Goal: Complete application form

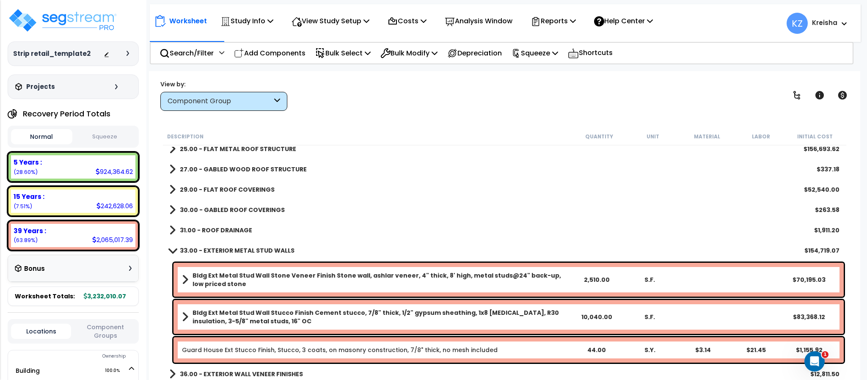
click at [736, 98] on div "View by: Component Group High to Low - Component Cost" at bounding box center [504, 95] width 694 height 31
click at [730, 27] on div "Worksheet Study Info Study Setup Add Property Unit Template study Clone study KZ" at bounding box center [505, 19] width 710 height 30
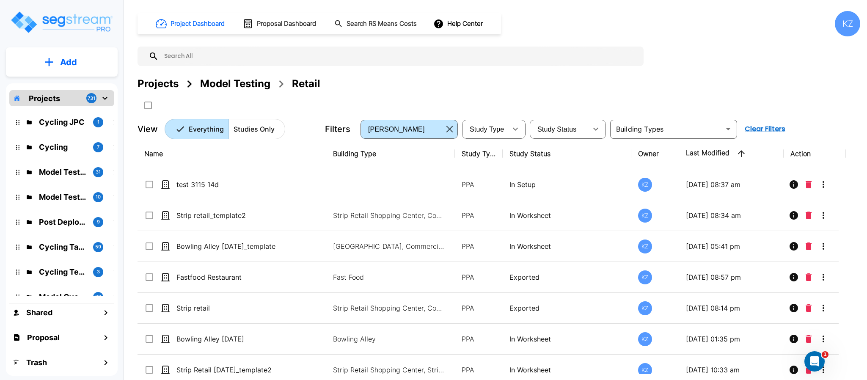
click at [73, 65] on p "Add" at bounding box center [68, 62] width 17 height 13
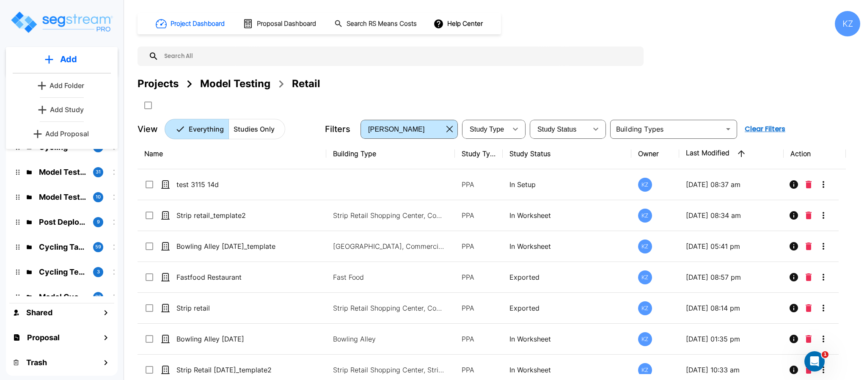
click at [70, 111] on p "Add Study" at bounding box center [67, 109] width 34 height 10
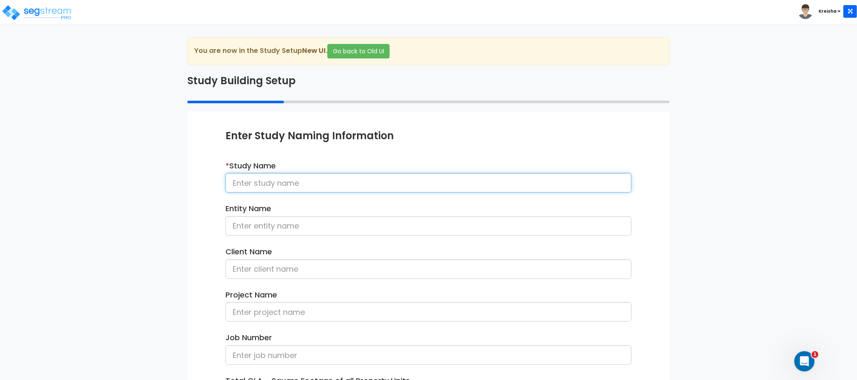
click at [254, 184] on input at bounding box center [428, 182] width 406 height 19
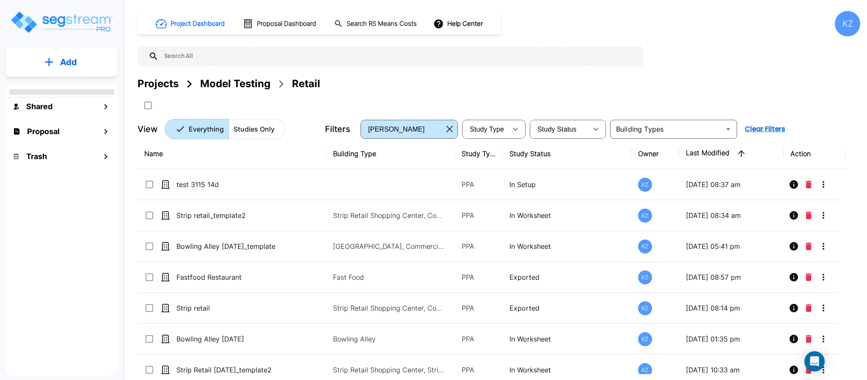
click at [321, 170] on td "test 3115 14d" at bounding box center [231, 184] width 189 height 31
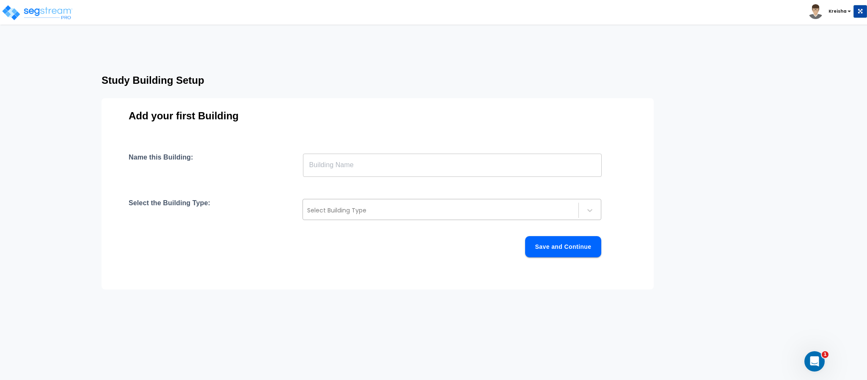
drag, startPoint x: 359, startPoint y: 228, endPoint x: 378, endPoint y: 203, distance: 32.0
click at [378, 203] on div "Name this Building: ​ Select the Building Type: Select Building Type Save and C…" at bounding box center [378, 215] width 498 height 124
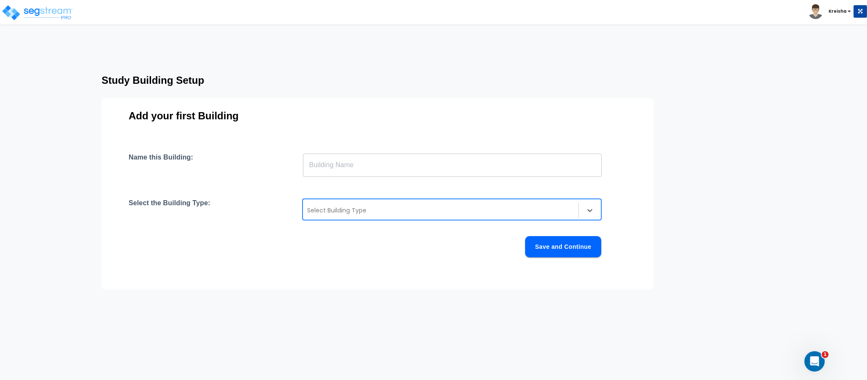
click at [378, 203] on div "Select Building Type" at bounding box center [440, 210] width 275 height 14
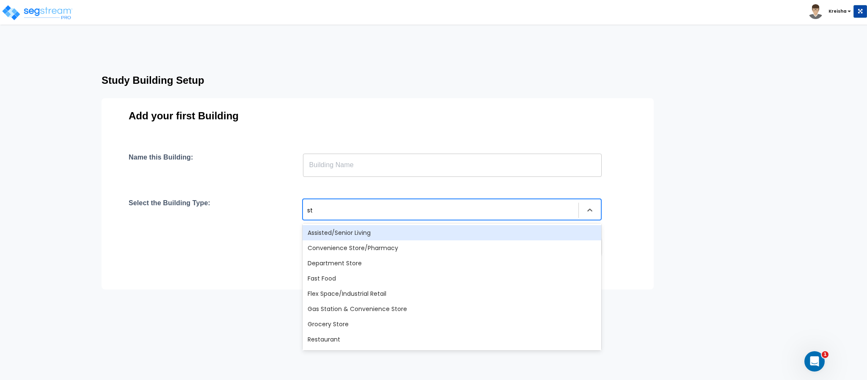
type input "str"
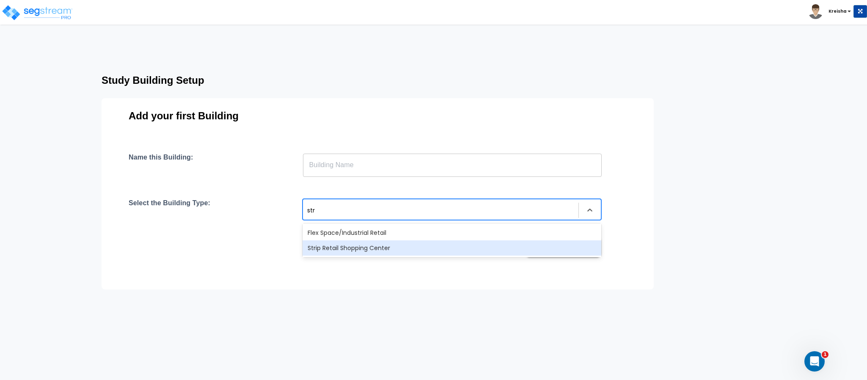
click at [392, 242] on div "Strip Retail Shopping Center" at bounding box center [451, 247] width 299 height 15
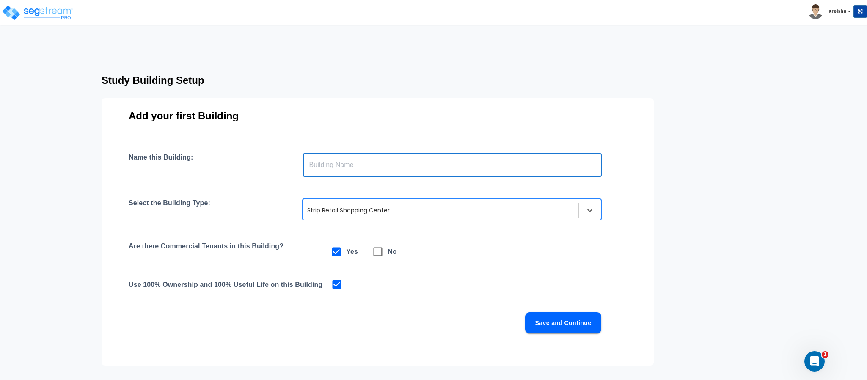
click at [414, 169] on input "text" at bounding box center [452, 165] width 299 height 24
type input "bldg"
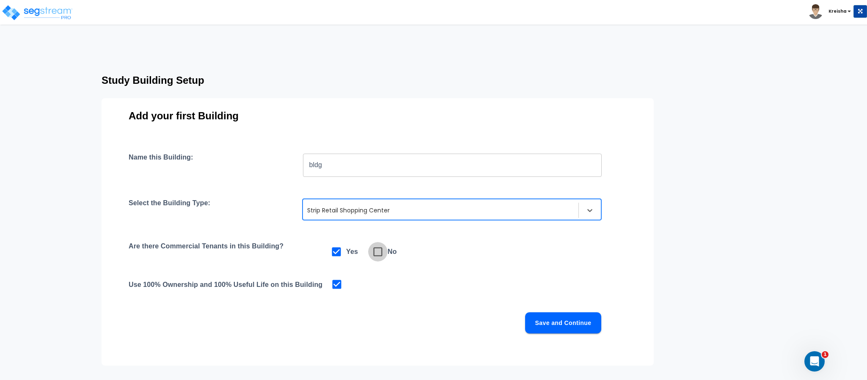
click at [382, 244] on span at bounding box center [377, 251] width 19 height 19
checkbox input "false"
checkbox input "true"
click at [564, 322] on button "Save and Continue" at bounding box center [563, 322] width 76 height 21
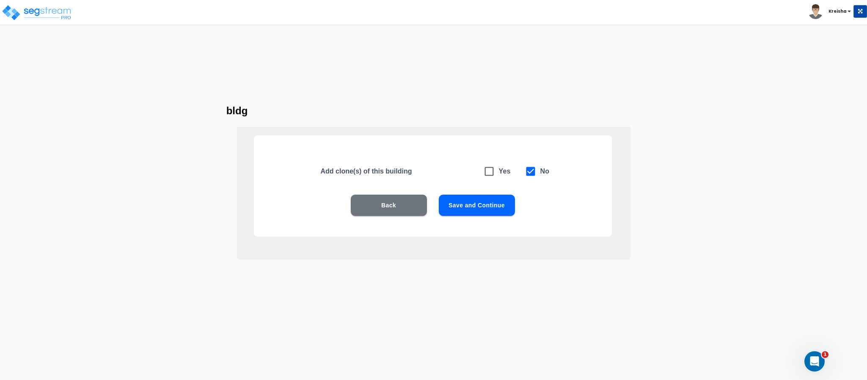
click at [502, 216] on div "Back Save and Continue" at bounding box center [433, 218] width 304 height 47
click at [501, 213] on button "Save and Continue" at bounding box center [477, 205] width 76 height 21
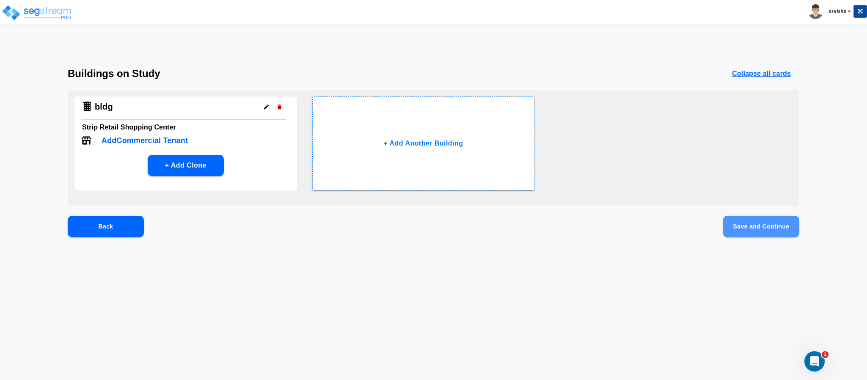
click at [767, 219] on button "Save and Continue" at bounding box center [761, 226] width 76 height 21
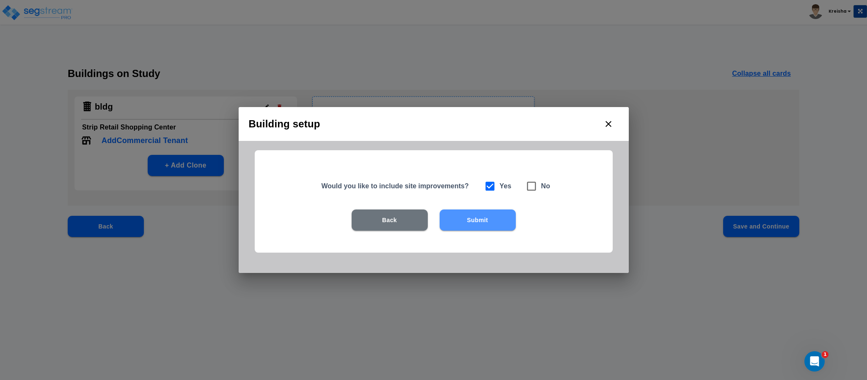
click at [497, 218] on button "Submit" at bounding box center [477, 219] width 76 height 21
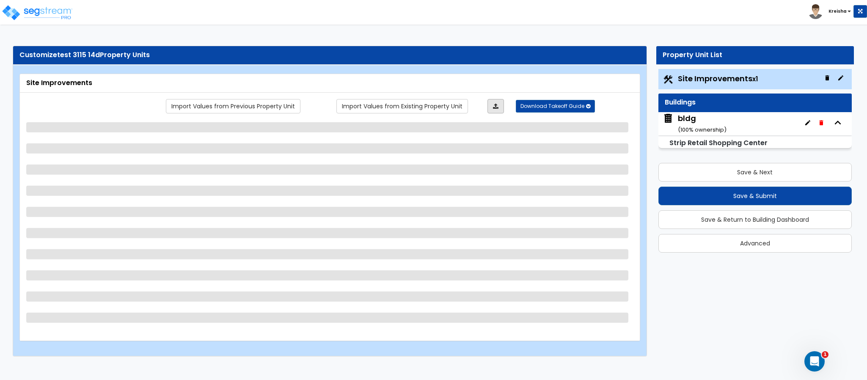
click at [492, 103] on link at bounding box center [495, 106] width 16 height 14
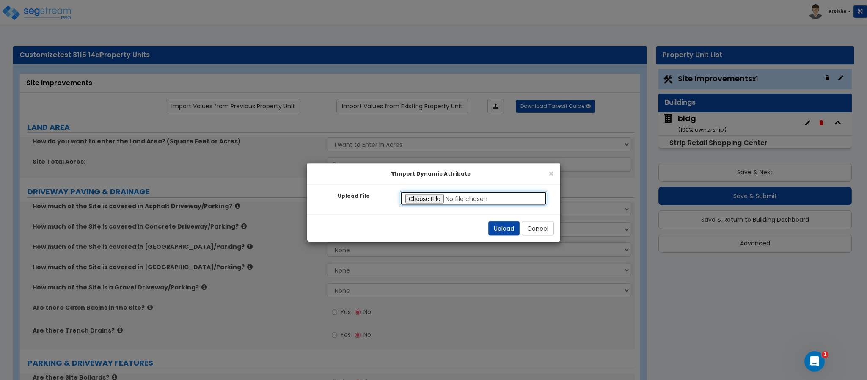
click at [420, 195] on input "Upload File" at bounding box center [474, 198] width 148 height 14
type input "C:\fakepath\SegStream Takeoff Guide - Strip retail - Site Improvements - 09_19_…"
click at [504, 230] on button "Upload" at bounding box center [503, 228] width 31 height 14
type input "20"
select select "2"
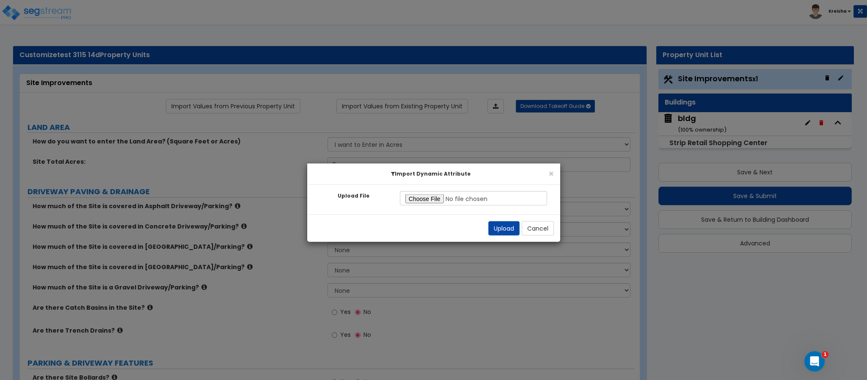
select select "2"
radio input "true"
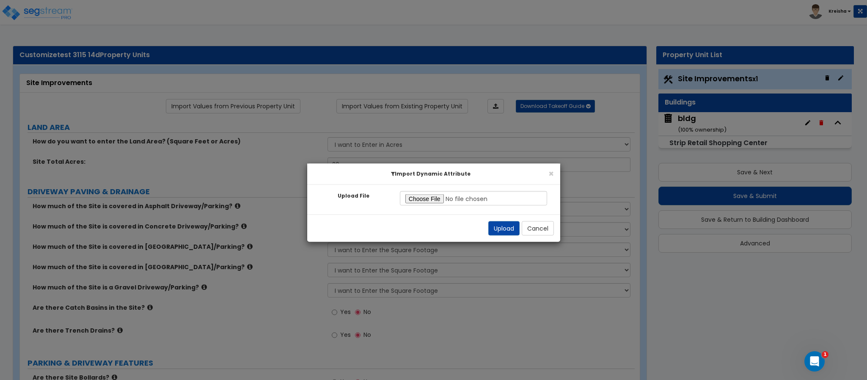
radio input "true"
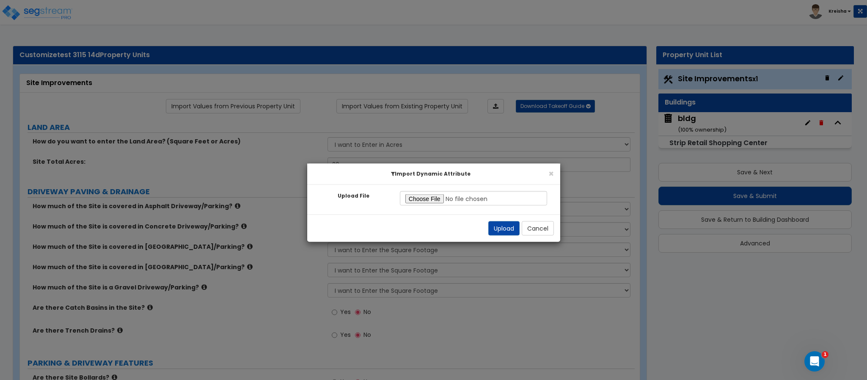
radio input "true"
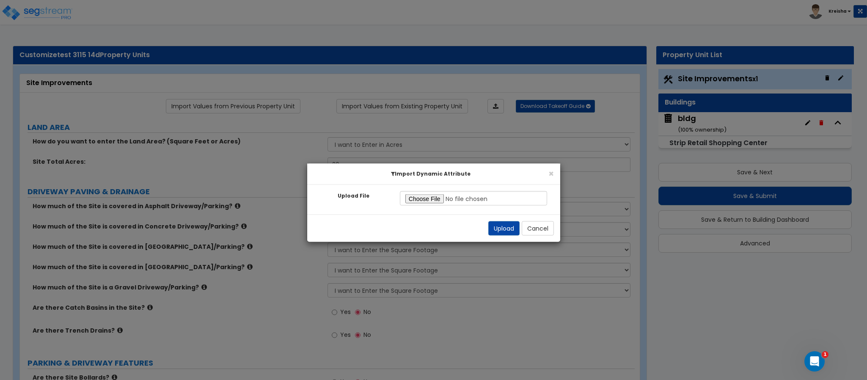
radio input "true"
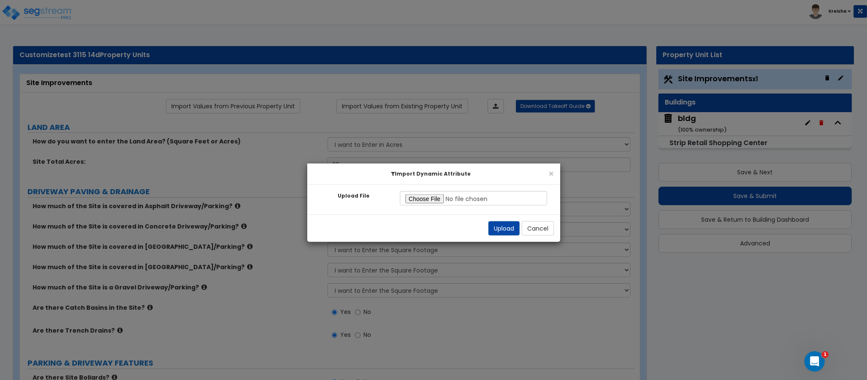
radio input "true"
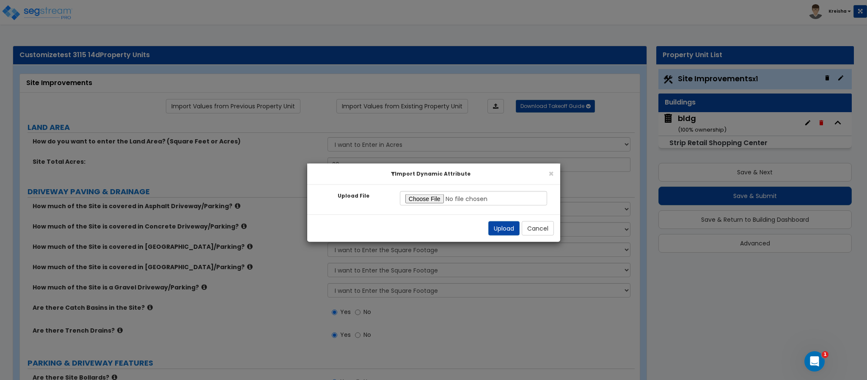
radio input "true"
select select "2"
radio input "true"
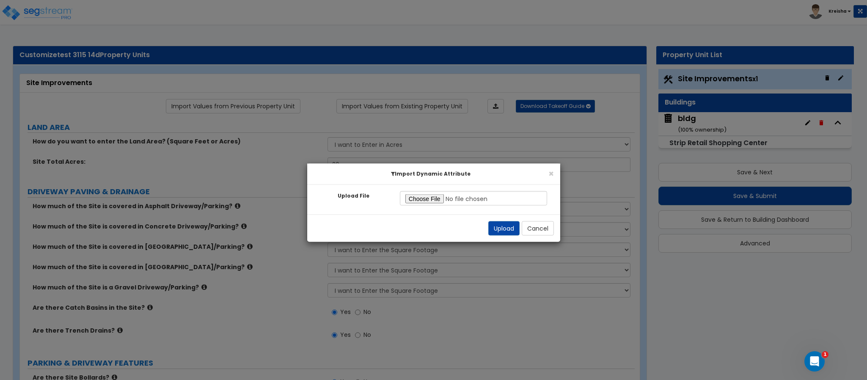
radio input "true"
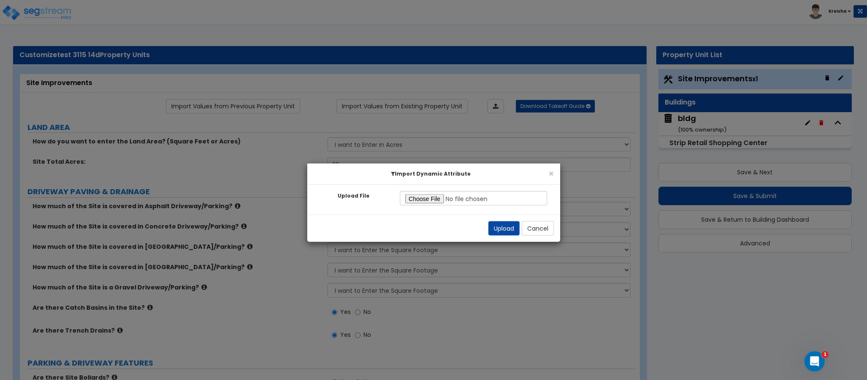
radio input "true"
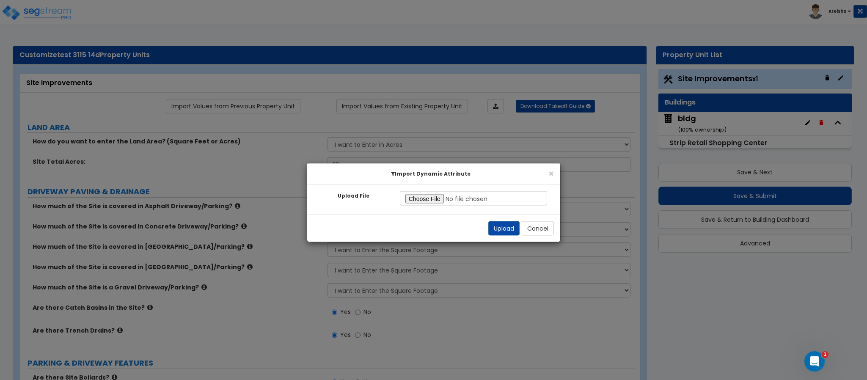
radio input "true"
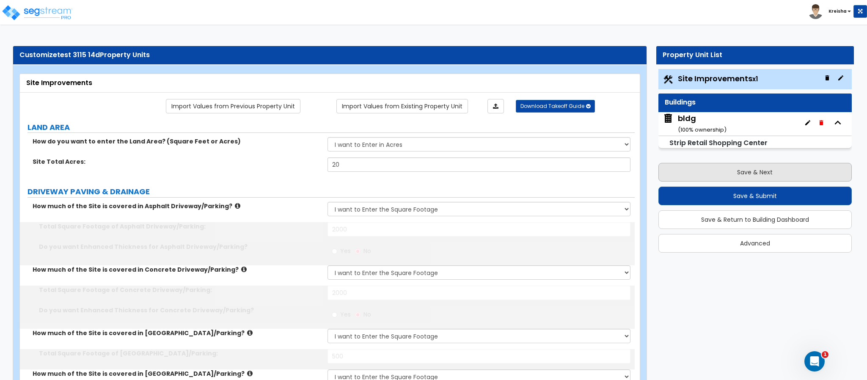
type input "2000"
type input "500"
type input "400"
select select "1"
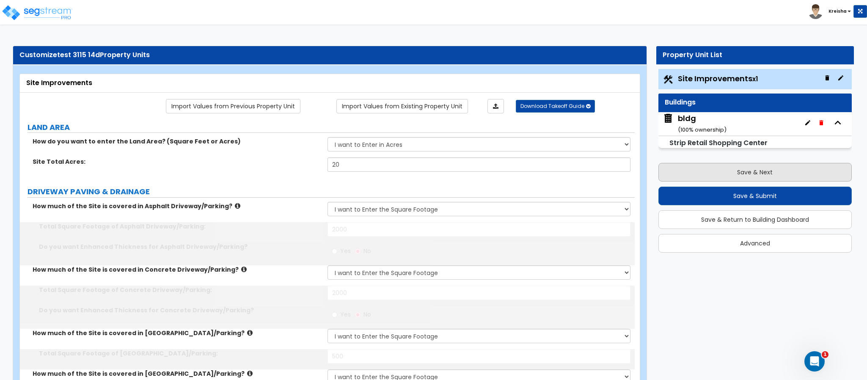
type input "1000"
type input "2"
type input "20"
type input "10"
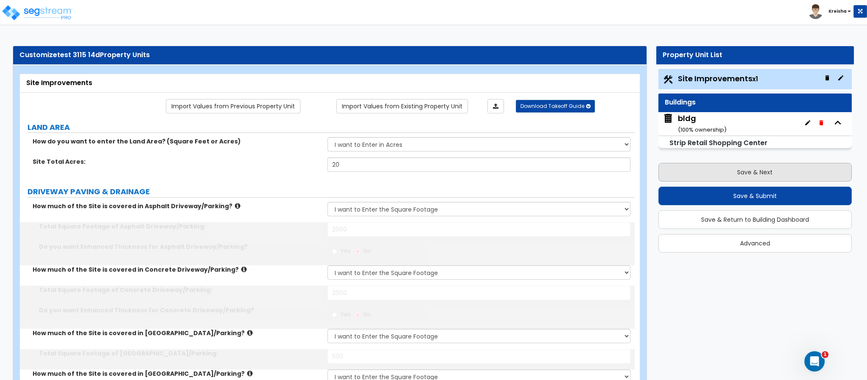
type input "5"
select select "1"
select select "2"
type input "1"
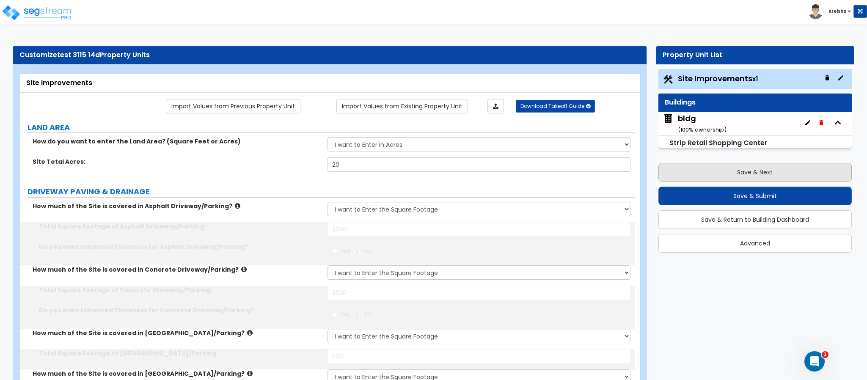
type input "1"
type input "4"
select select "1"
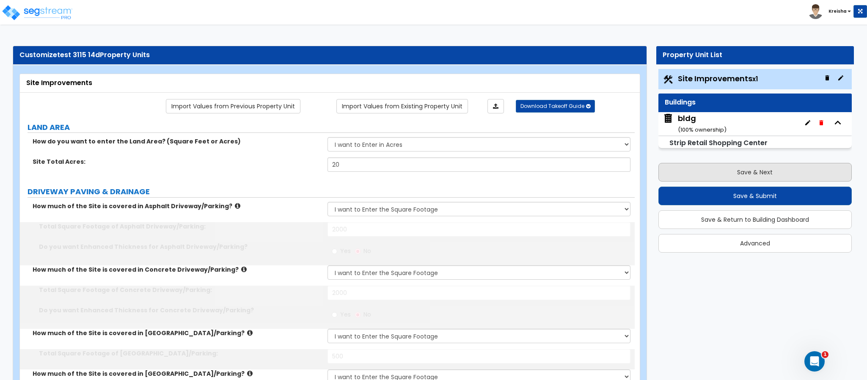
type input "30"
type input "20"
select select "1"
type input "30"
type input "2"
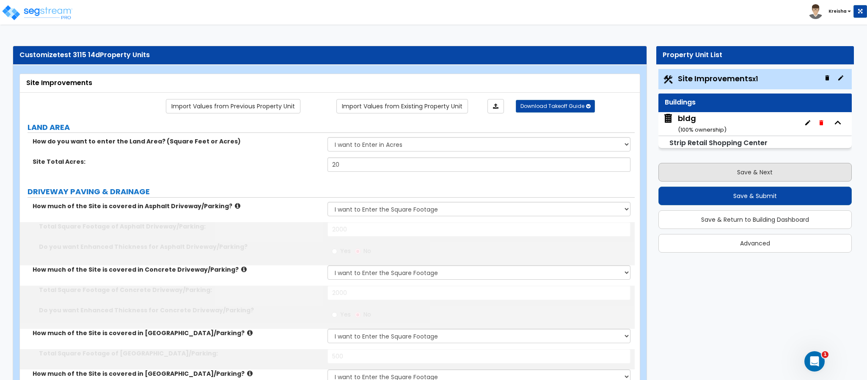
type input "15"
select select "1"
radio input "true"
select select "1"
select select "5"
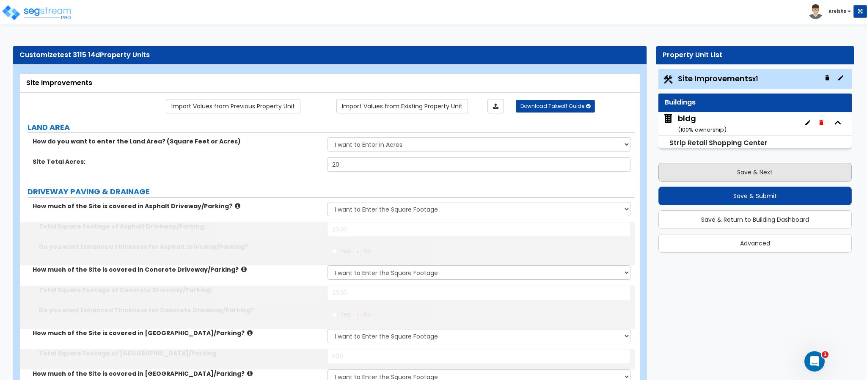
select select "2"
type input "200"
type input "6"
select select "1"
type input "3"
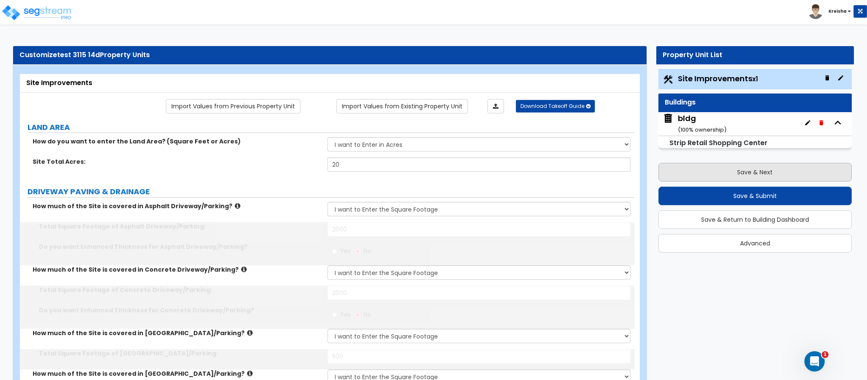
type input "10"
radio input "true"
select select "1"
type input "3"
type input "5"
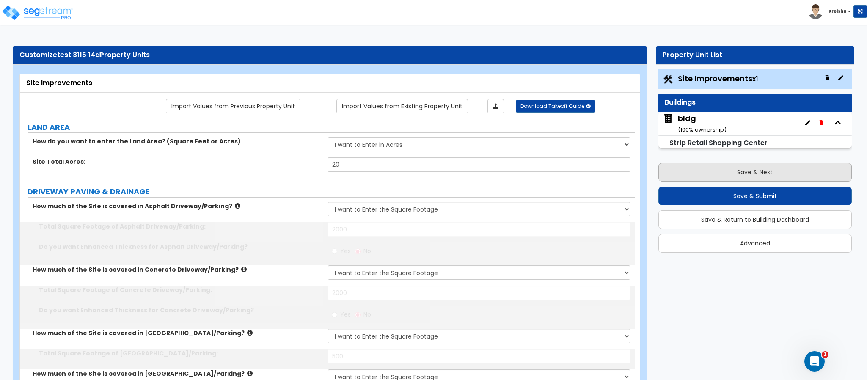
radio input "true"
select select "3"
select select "1"
type input "25"
type input "40"
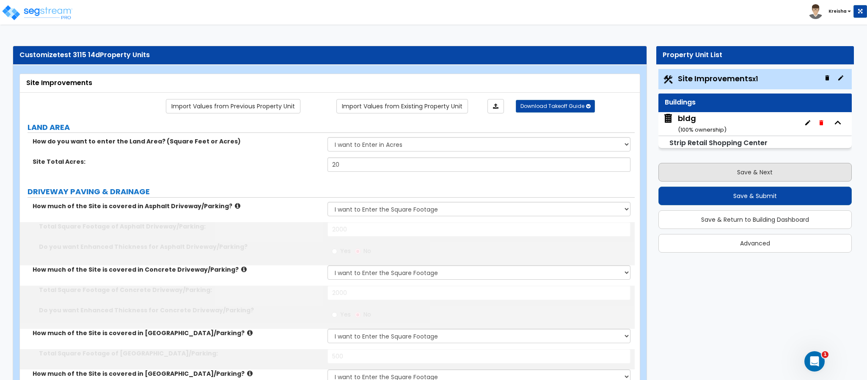
type input "500"
radio input "true"
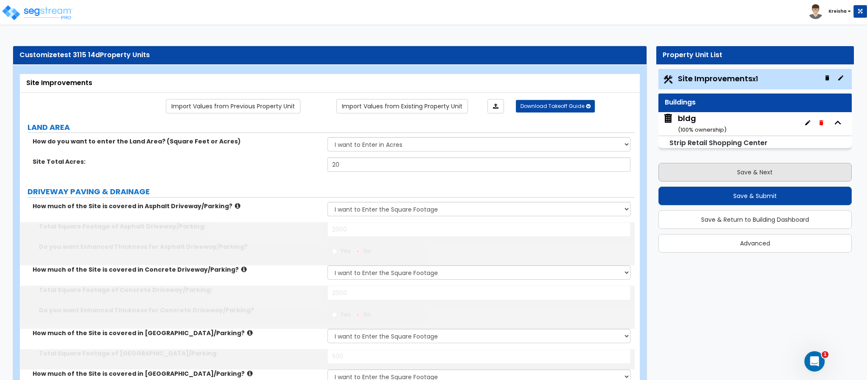
radio input "true"
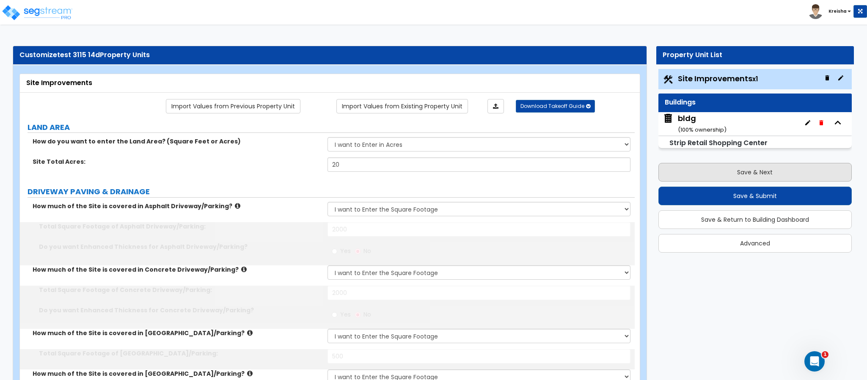
select select "1"
type input "20"
select select "2"
type input "20"
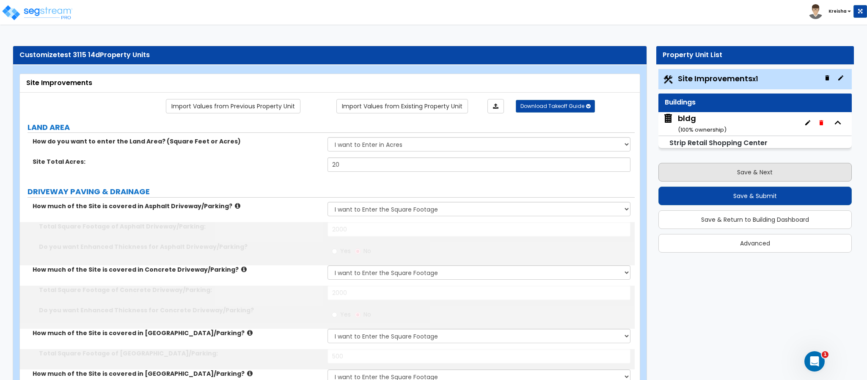
type input "20"
type input "5"
type input "10"
type input "5"
type input "10"
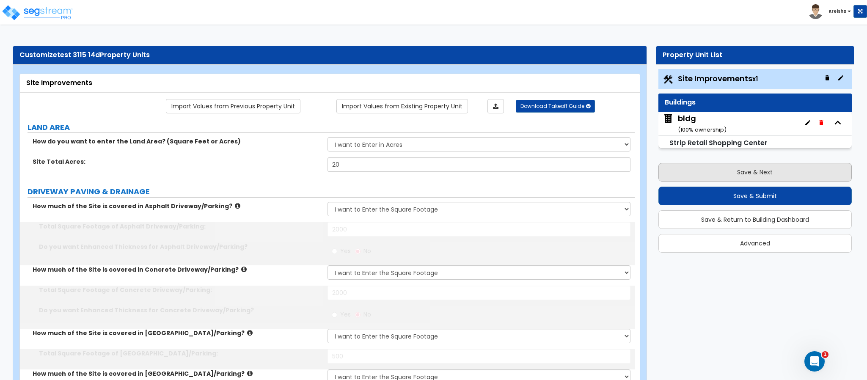
type input "5"
type input "20"
type input "5"
type input "20"
select select "1"
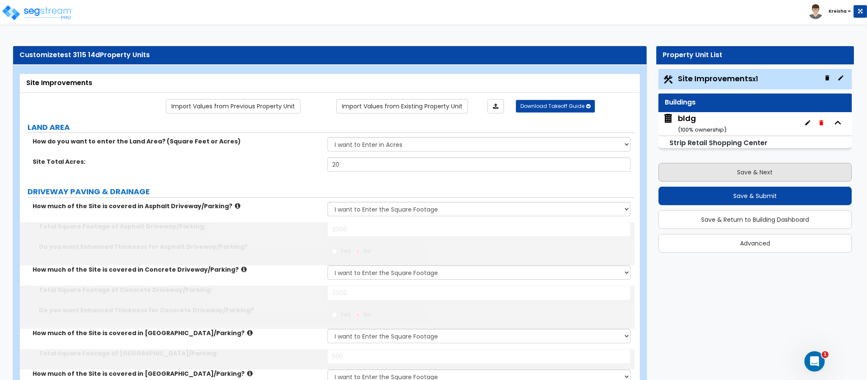
type input "15"
select select "2"
radio input "true"
select select "1"
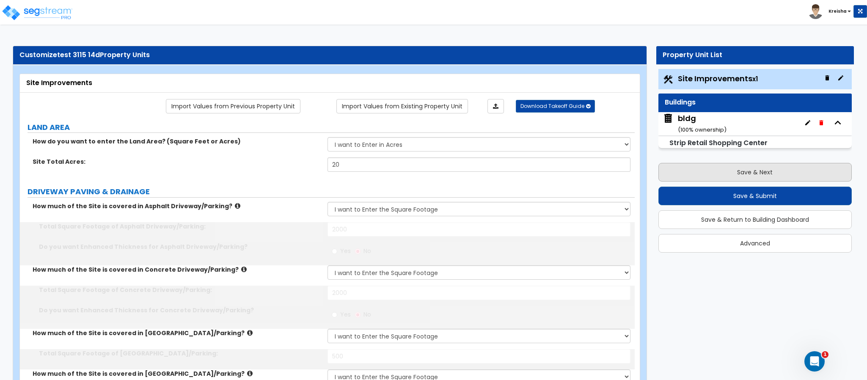
select select "2"
type input "1"
radio input "true"
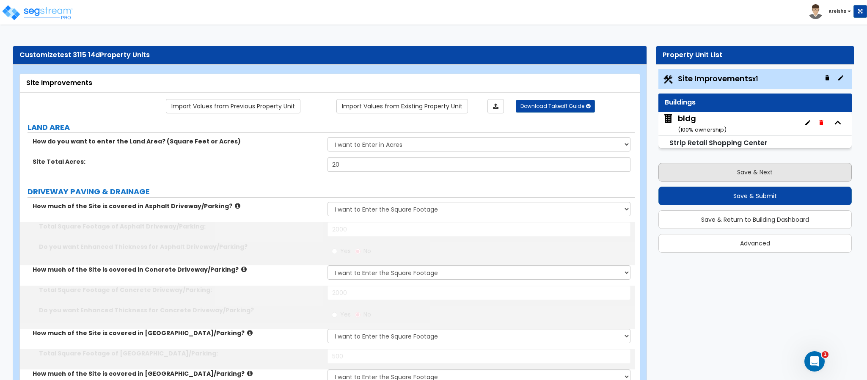
radio input "true"
type input "3"
type input "10"
type input "3"
type input "15"
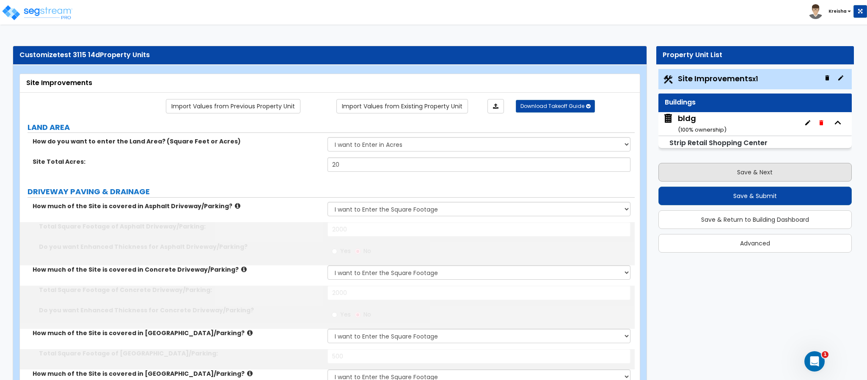
type input "3"
type input "10"
type input "3"
type input "10"
radio input "true"
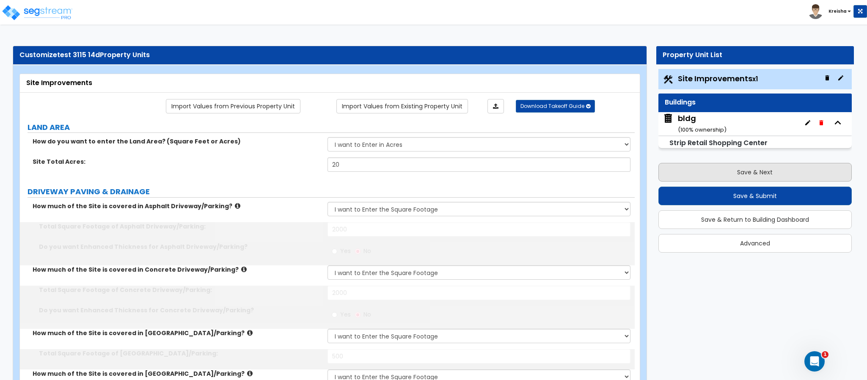
radio input "true"
type input "800"
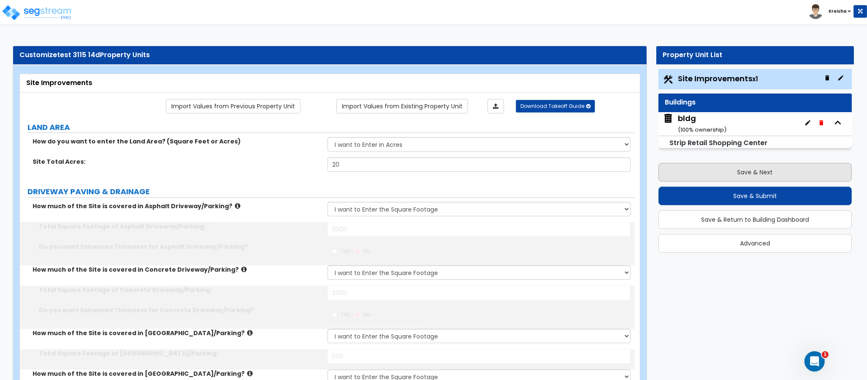
select select "3"
radio input "true"
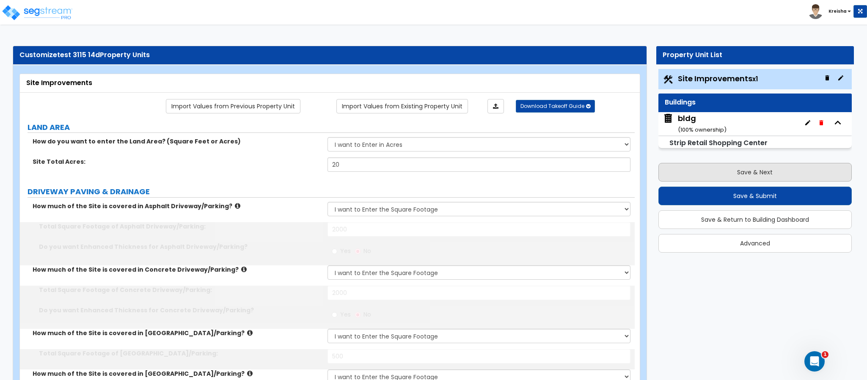
radio input "true"
select select "2"
type input "20"
type input "1"
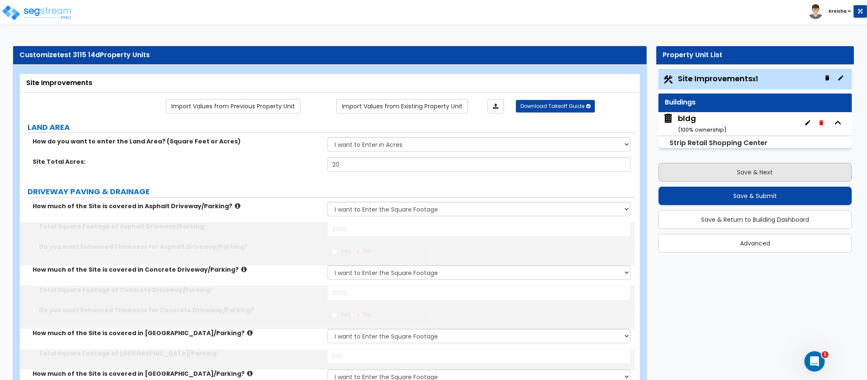
select select "3"
select select "1"
type input "1"
type input "5"
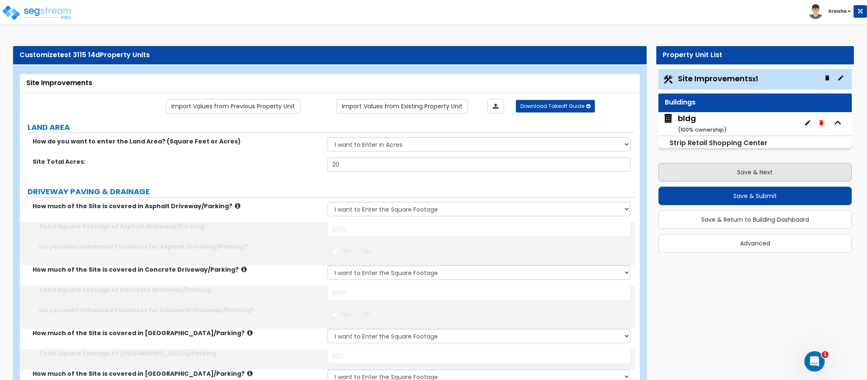
type input "1"
type input "80"
type input "7"
select select "1"
type input "1"
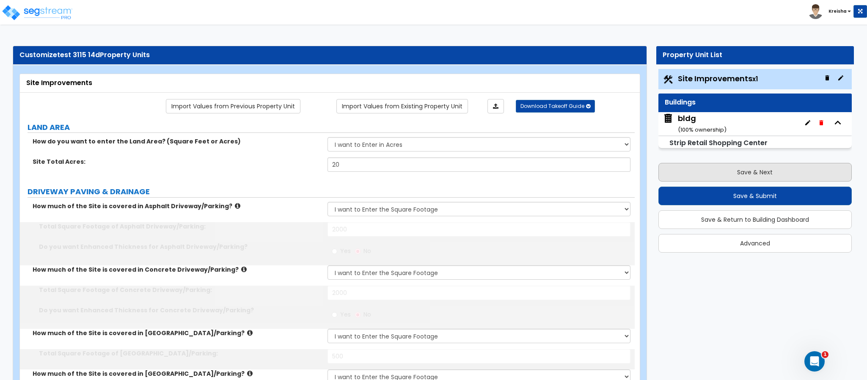
type input "100"
select select "6"
select select "1"
select select "2"
select select "1"
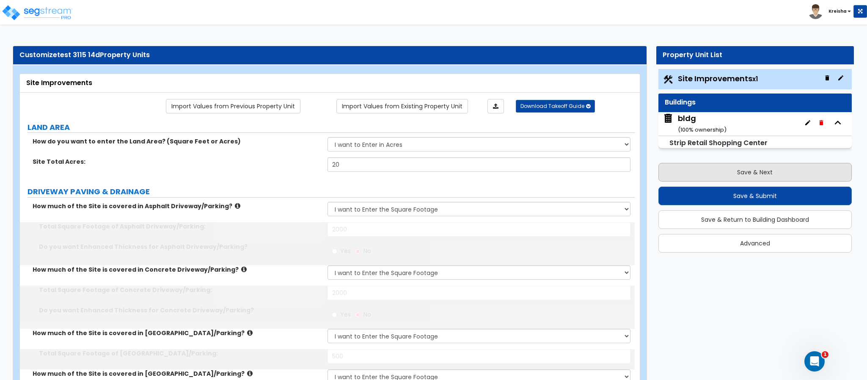
select select "1"
select select "4"
select select "16"
select select "1"
type input "30"
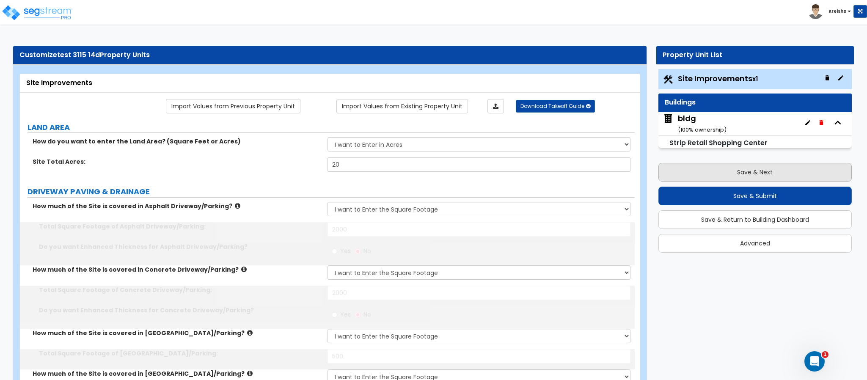
select select "4"
type input "1"
select select "1"
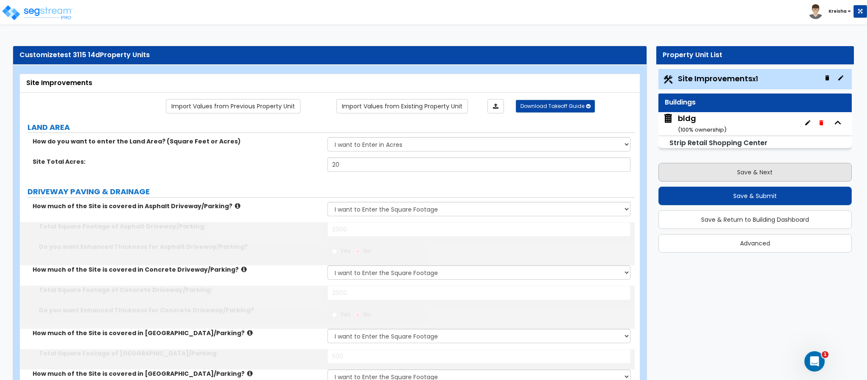
select select "2"
type input "7"
select select "2"
select select "1"
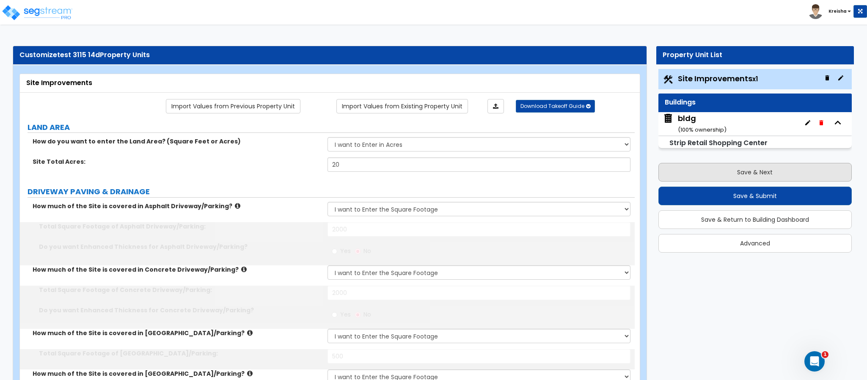
type input "1"
type input "300"
type input "4"
radio input "true"
type input "100"
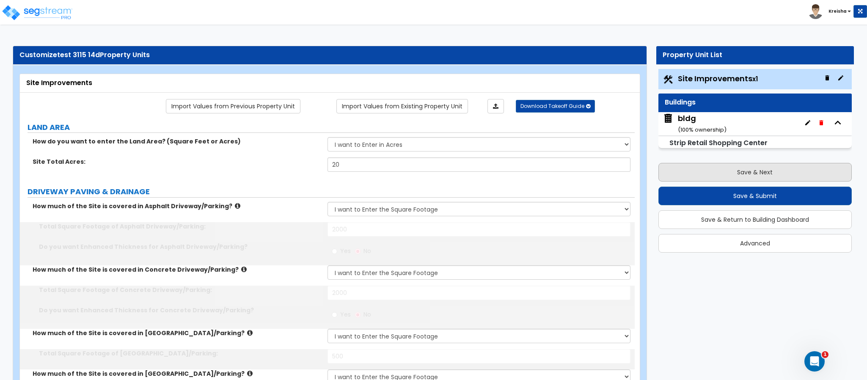
radio input "true"
type input "10"
type input "1"
radio input "true"
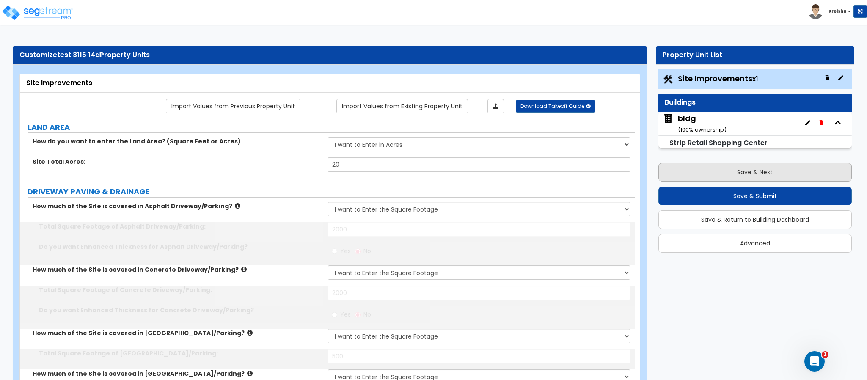
type input "1"
type input "5"
type input "30"
type input "200"
select select "1"
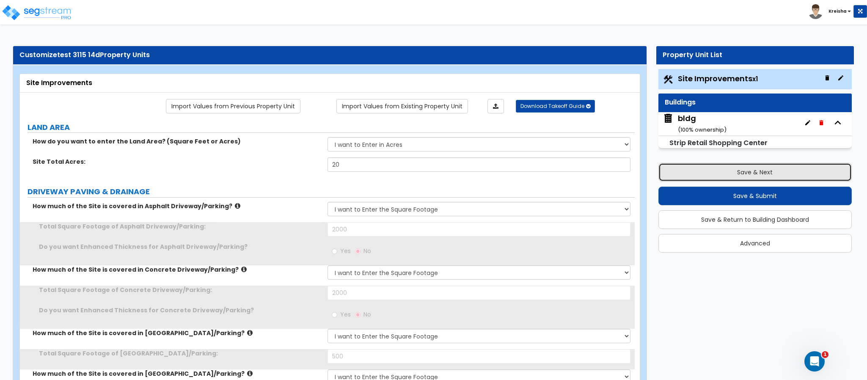
click at [669, 173] on button "Save & Next" at bounding box center [754, 172] width 193 height 19
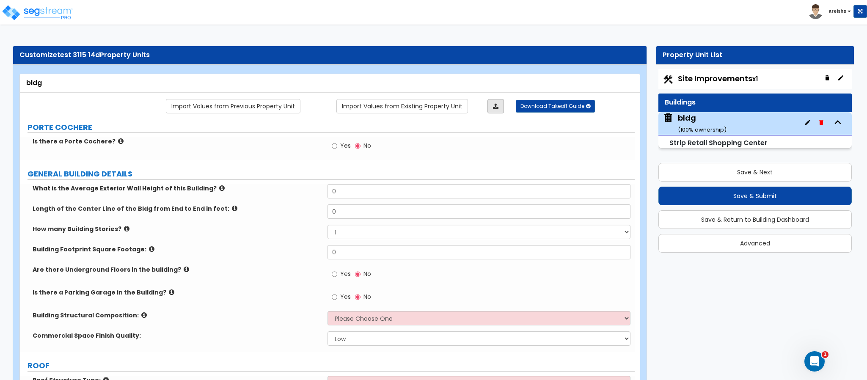
click at [493, 104] on icon at bounding box center [495, 106] width 5 height 6
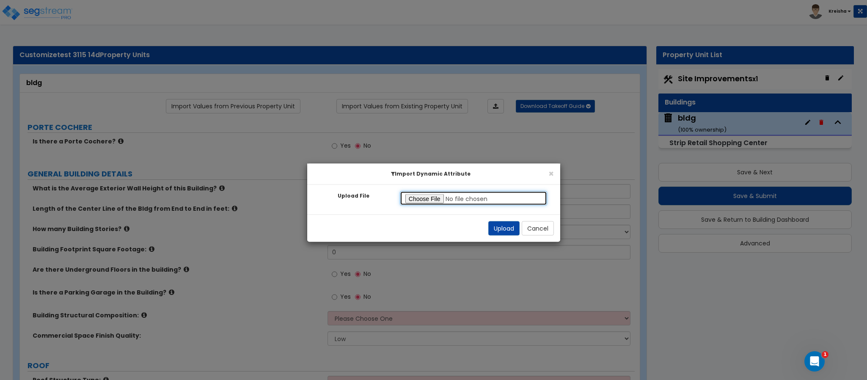
click at [419, 197] on input "Upload File" at bounding box center [474, 198] width 148 height 14
click at [499, 232] on button "Upload" at bounding box center [503, 228] width 31 height 14
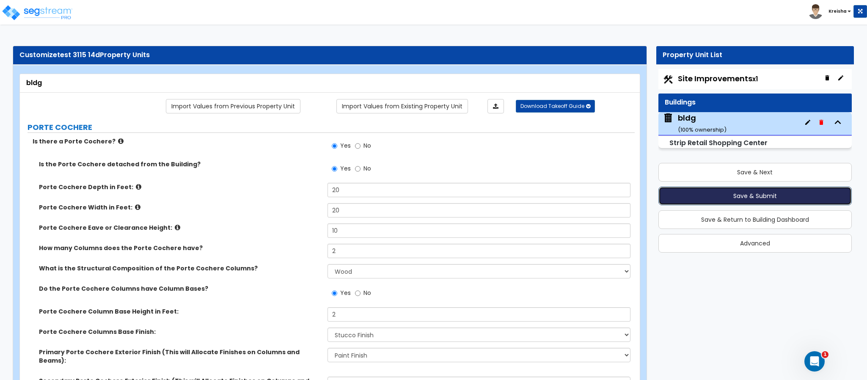
click at [664, 196] on button "Save & Submit" at bounding box center [754, 195] width 193 height 19
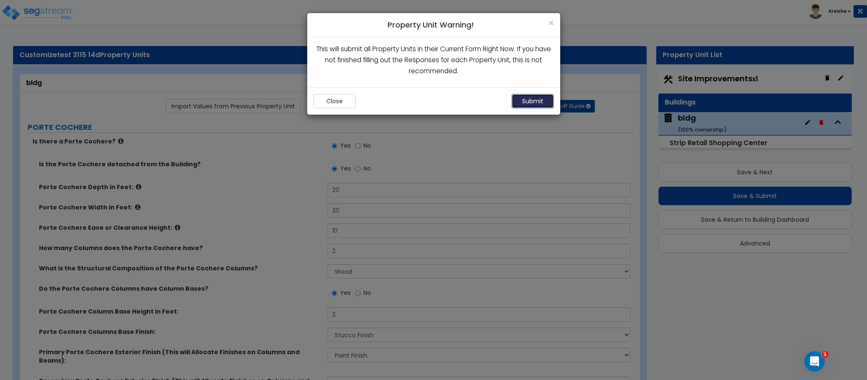
click at [543, 101] on button "Submit" at bounding box center [532, 101] width 42 height 14
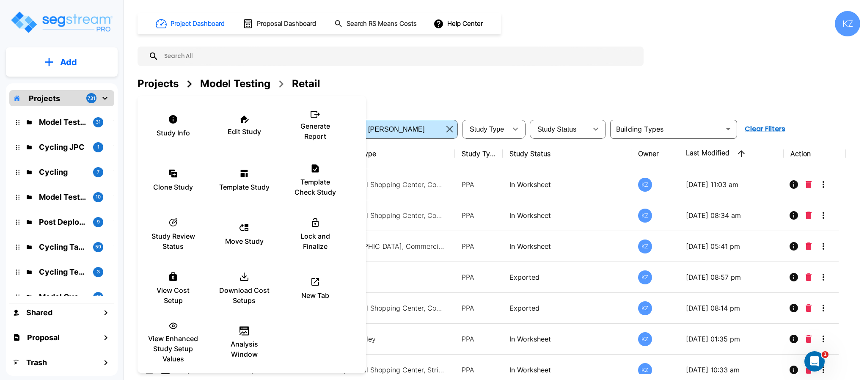
click at [56, 64] on div at bounding box center [433, 190] width 867 height 380
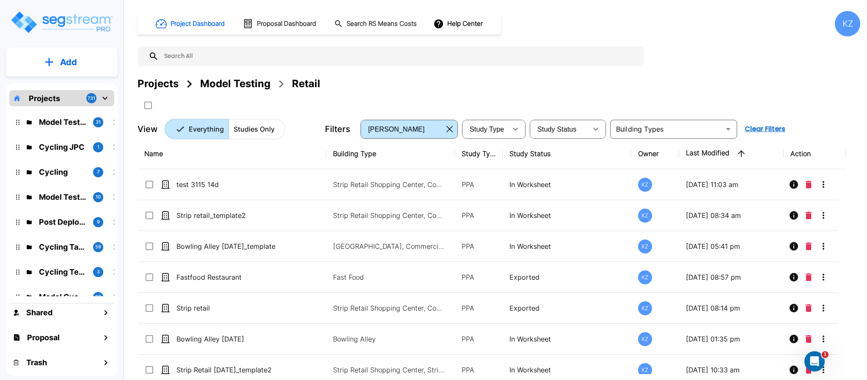
click at [82, 69] on button "Add" at bounding box center [62, 62] width 112 height 25
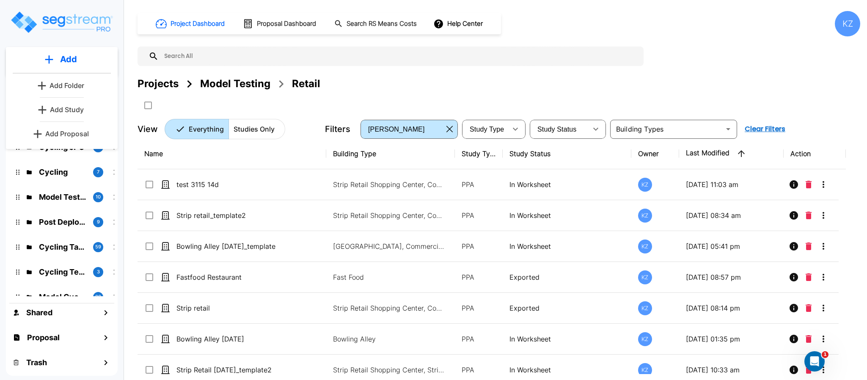
click at [79, 109] on p "Add Study" at bounding box center [67, 109] width 34 height 10
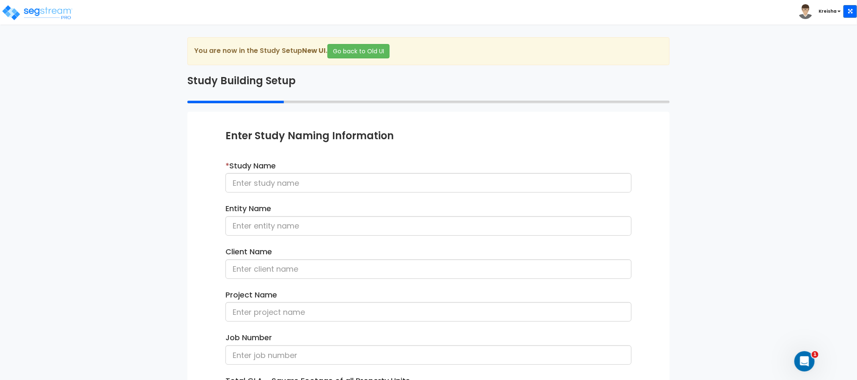
click at [114, 239] on div "We are Building your Study. So please grab a coffee and let us do the heavy lif…" at bounding box center [428, 271] width 857 height 469
click at [350, 52] on button "Go back to Old UI" at bounding box center [358, 51] width 62 height 14
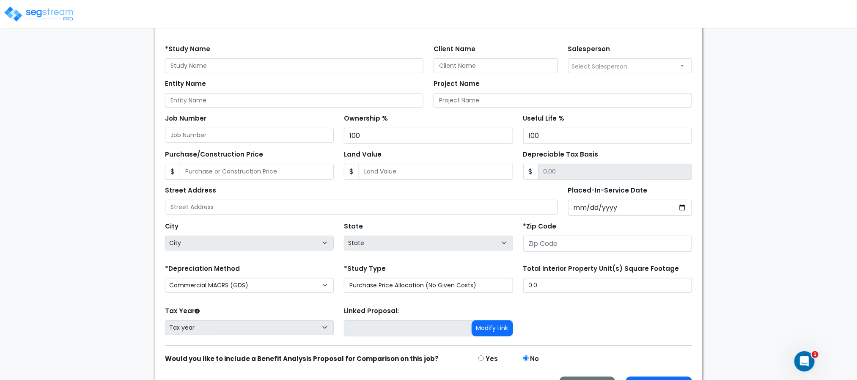
scroll to position [104, 0]
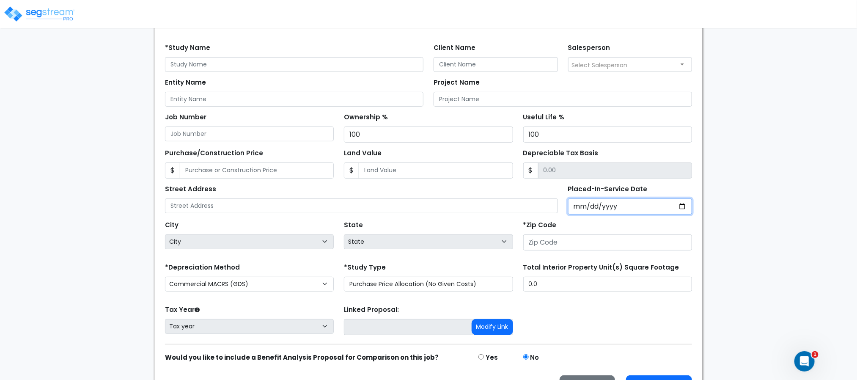
click at [576, 208] on input "Placed-In-Service Date" at bounding box center [630, 206] width 124 height 16
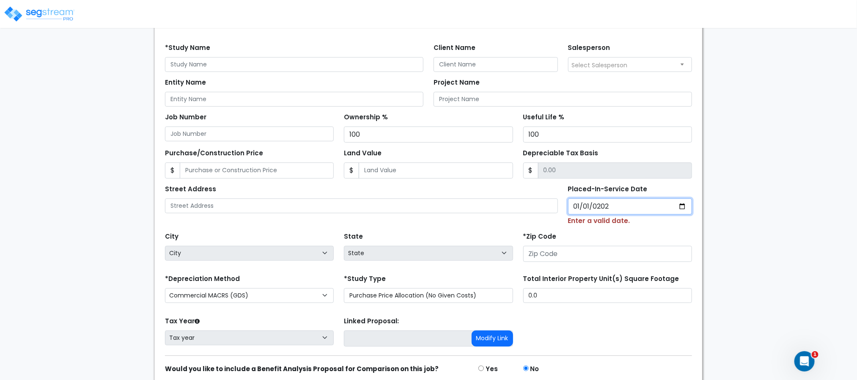
type input "[DATE]"
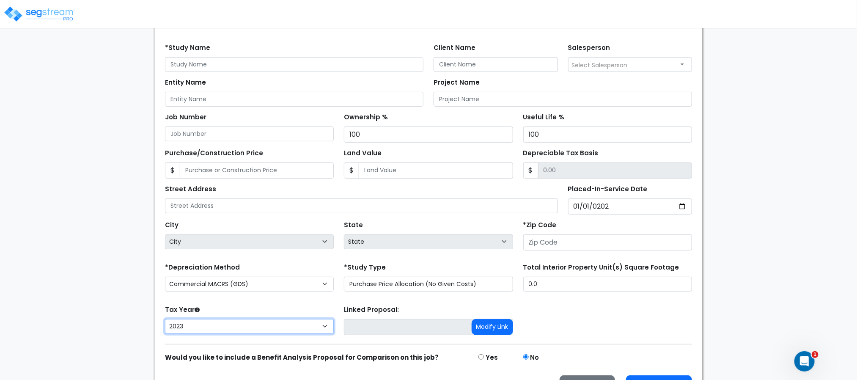
click at [316, 331] on select "[CREDIT_CARD_NUMBER]" at bounding box center [249, 326] width 169 height 15
select select "2025"
click at [165, 322] on select "[CREDIT_CARD_NUMBER]" at bounding box center [249, 326] width 169 height 15
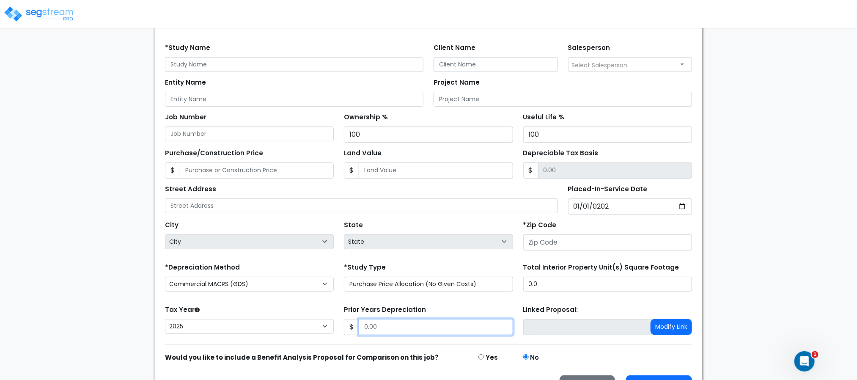
click at [383, 326] on input "Prior Years Depreciation" at bounding box center [436, 327] width 154 height 16
click at [237, 175] on input "Purchase/Construction Price" at bounding box center [257, 170] width 154 height 16
type input "1"
type input "1.00"
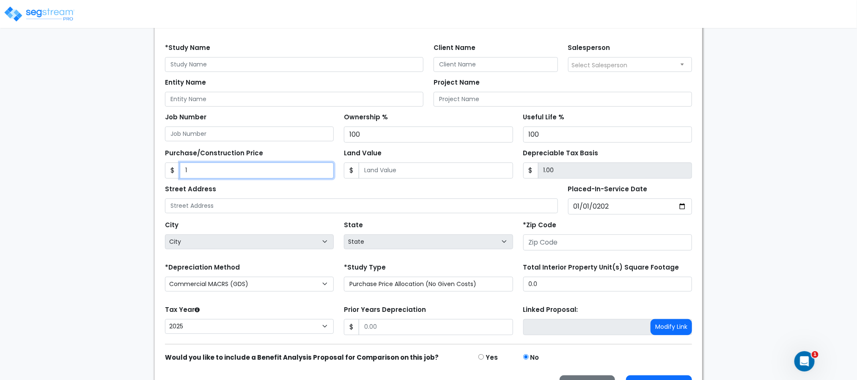
type input "15"
type input "15.00"
type input "156"
type input "156.00"
type input "1564"
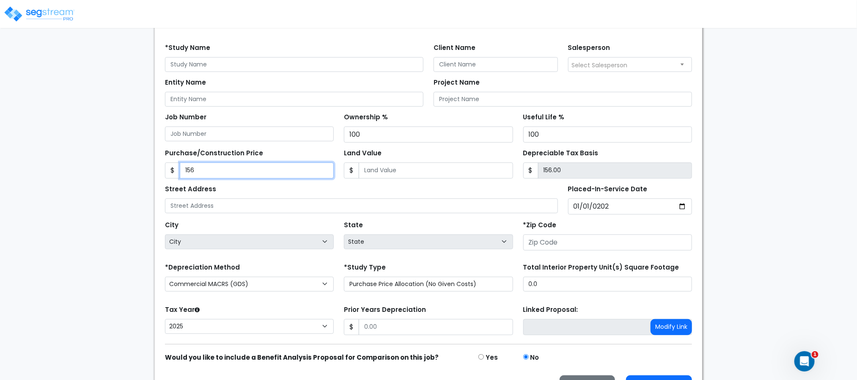
type input "1,564.00"
type input "15,646"
type input "15,646.00"
type input "15,6465"
type input "156,465.00"
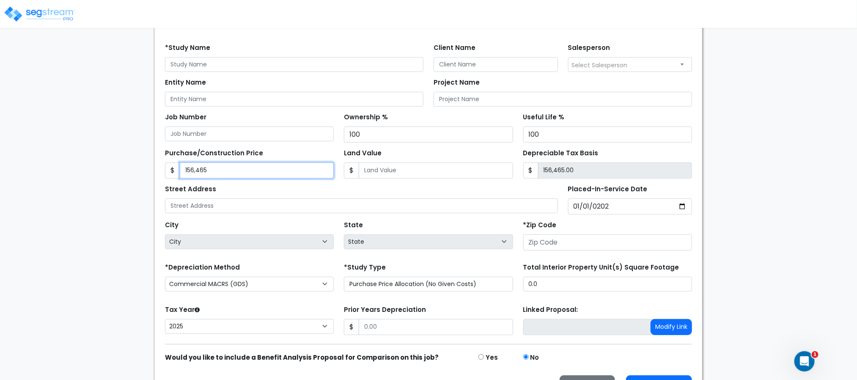
type input "156,4657"
type input "1,564,657.00"
type input "1,564,657"
click at [382, 330] on input "Prior Years Depreciation" at bounding box center [436, 327] width 154 height 16
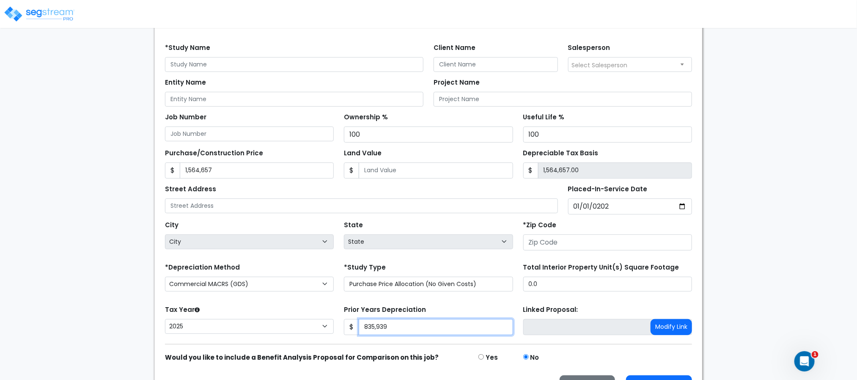
type input "835,939"
click at [732, 188] on div "We are Building your Study. So please grab a coffee and let us do the heavy lif…" at bounding box center [428, 168] width 857 height 471
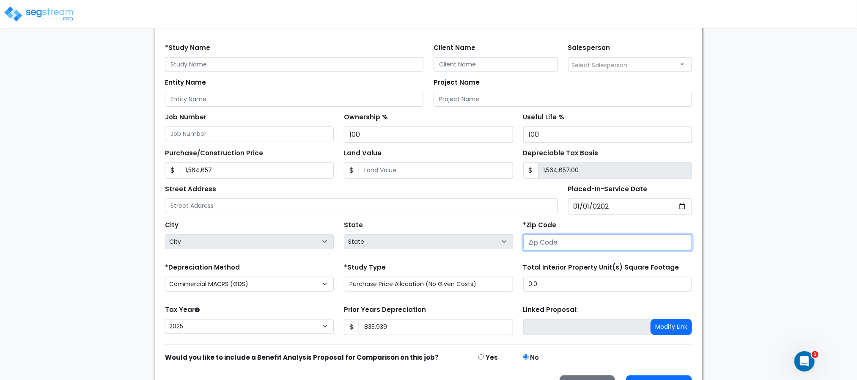
click at [609, 242] on input "number" at bounding box center [607, 242] width 169 height 16
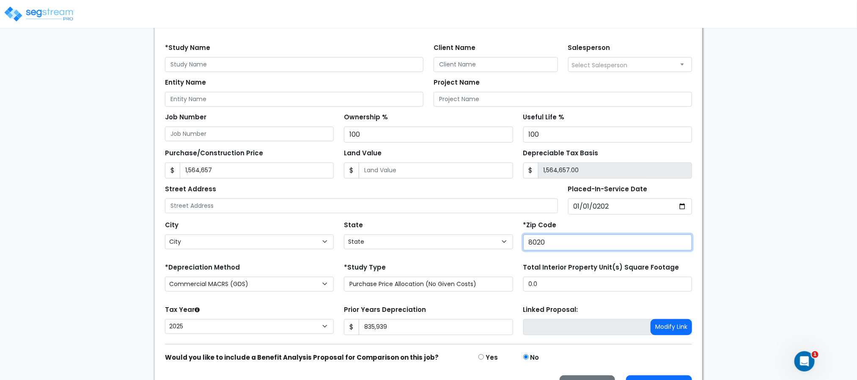
type input "80206"
select select "CO"
type input "80206"
click at [716, 233] on div "We are Building your Study. So please grab a coffee and let us do the heavy lif…" at bounding box center [428, 168] width 857 height 471
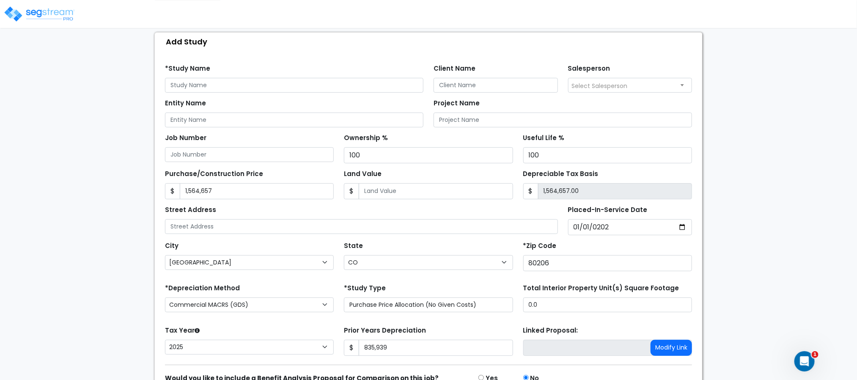
scroll to position [81, 0]
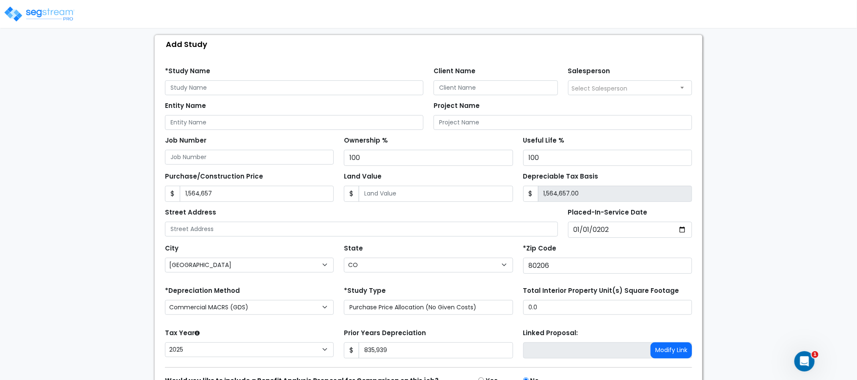
click at [798, 193] on div "We are Building your Study. So please grab a coffee and let us do the heavy lif…" at bounding box center [428, 191] width 857 height 471
click at [794, 188] on div "We are Building your Study. So please grab a coffee and let us do the heavy lif…" at bounding box center [428, 191] width 857 height 471
click at [734, 176] on div "We are Building your Study. So please grab a coffee and let us do the heavy lif…" at bounding box center [428, 191] width 857 height 471
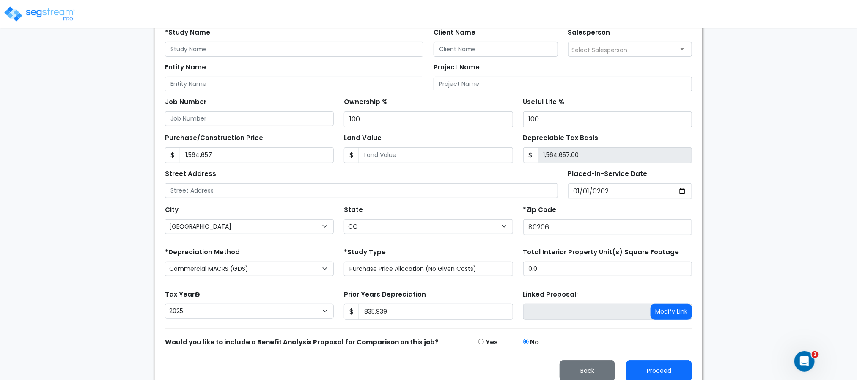
scroll to position [118, 0]
click at [783, 151] on div "We are Building your Study. So please grab a coffee and let us do the heavy lif…" at bounding box center [428, 154] width 857 height 471
click at [736, 118] on div "We are Building your Study. So please grab a coffee and let us do the heavy lif…" at bounding box center [428, 154] width 857 height 471
click at [750, 105] on div "We are Building your Study. So please grab a coffee and let us do the heavy lif…" at bounding box center [428, 154] width 857 height 471
click at [744, 82] on div "We are Building your Study. So please grab a coffee and let us do the heavy lif…" at bounding box center [428, 154] width 857 height 471
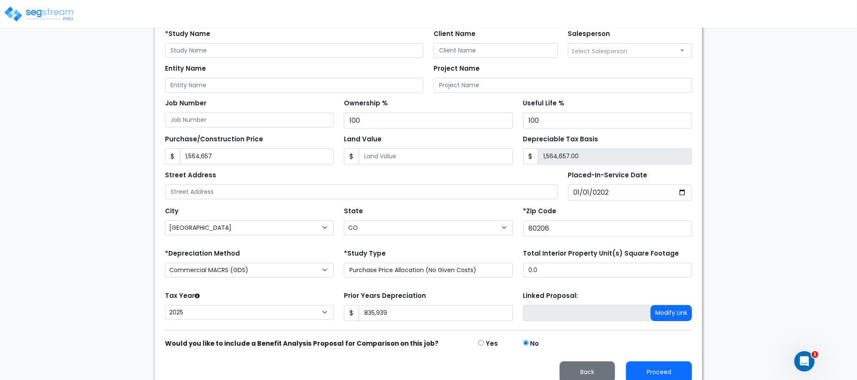
click at [740, 104] on div "We are Building your Study. So please grab a coffee and let us do the heavy lif…" at bounding box center [428, 154] width 857 height 471
click at [798, 127] on div "We are Building your Study. So please grab a coffee and let us do the heavy lif…" at bounding box center [428, 154] width 857 height 471
